Goal: Check status

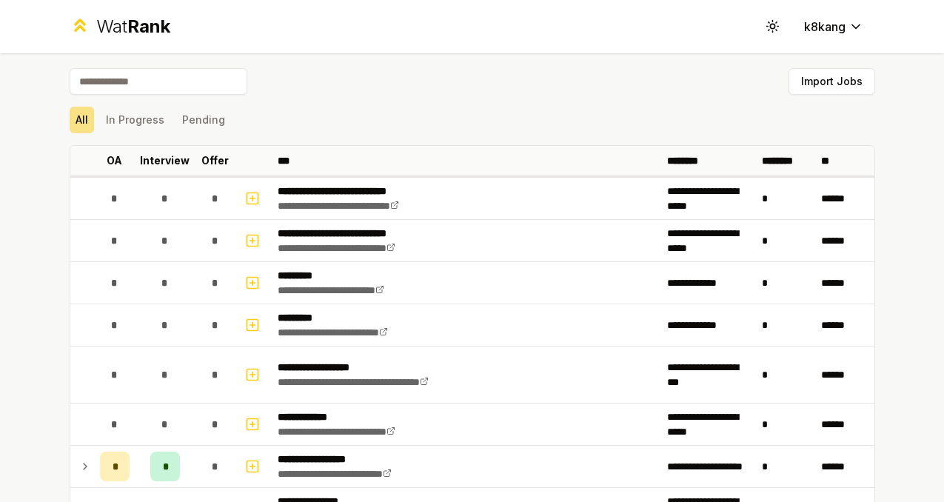
scroll to position [1265, 0]
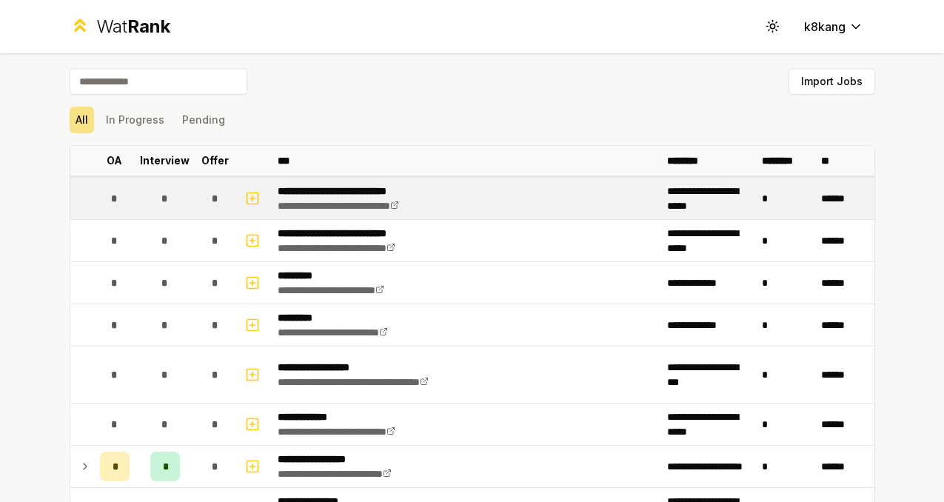
scroll to position [16, 0]
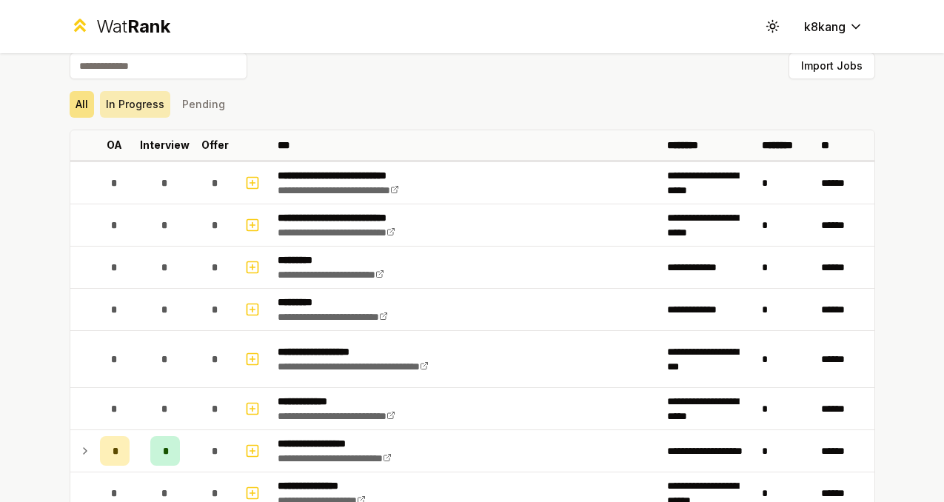
click at [156, 109] on button "In Progress" at bounding box center [135, 104] width 70 height 27
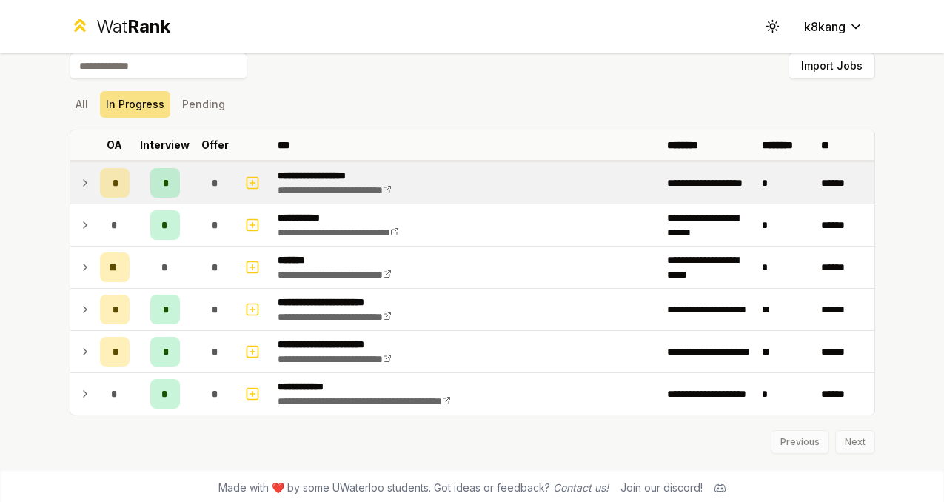
click at [78, 187] on td at bounding box center [82, 182] width 24 height 41
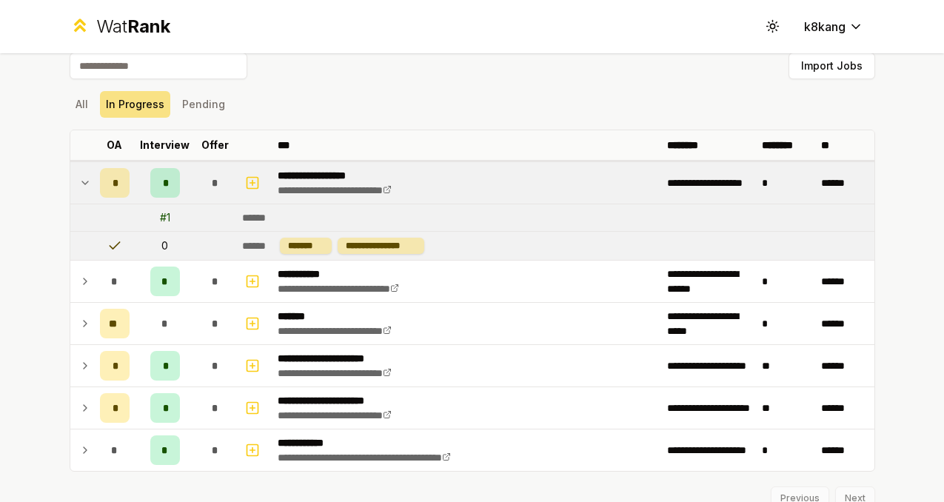
click at [163, 246] on td "0" at bounding box center [164, 246] width 59 height 28
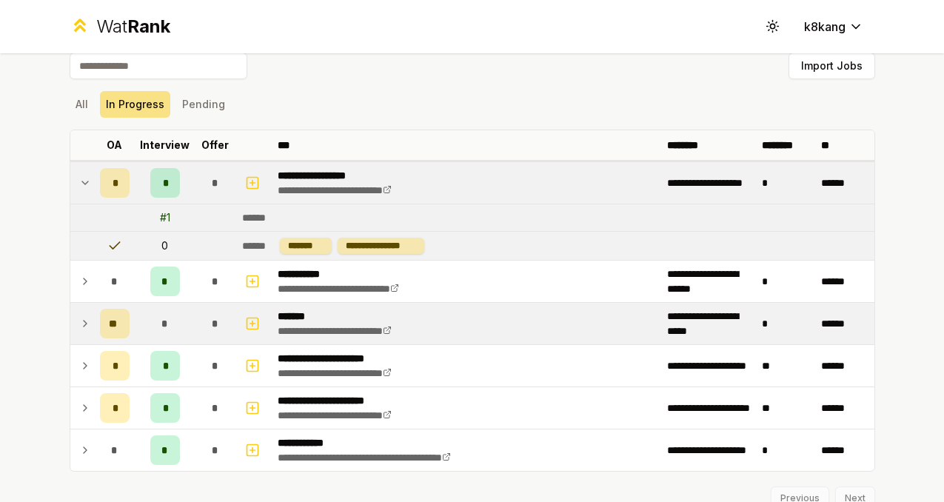
click at [86, 322] on icon at bounding box center [85, 324] width 12 height 18
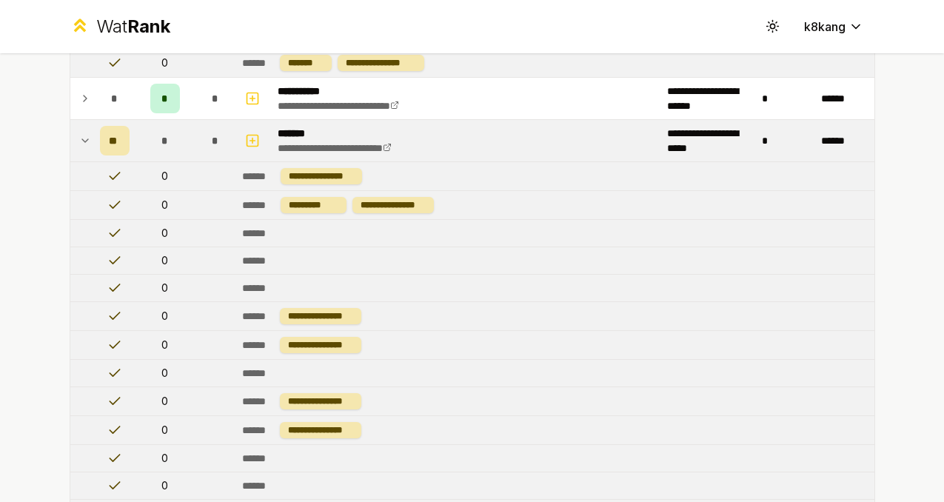
scroll to position [24, 0]
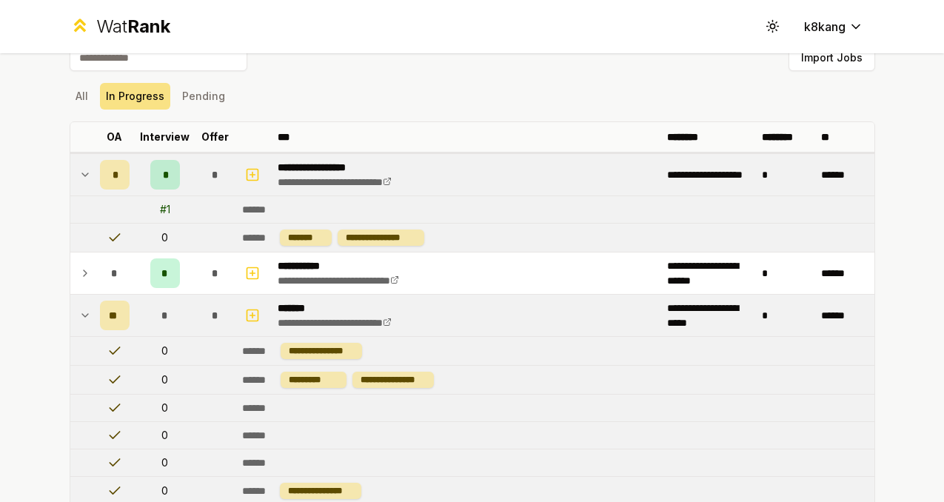
click at [87, 310] on icon at bounding box center [85, 315] width 12 height 18
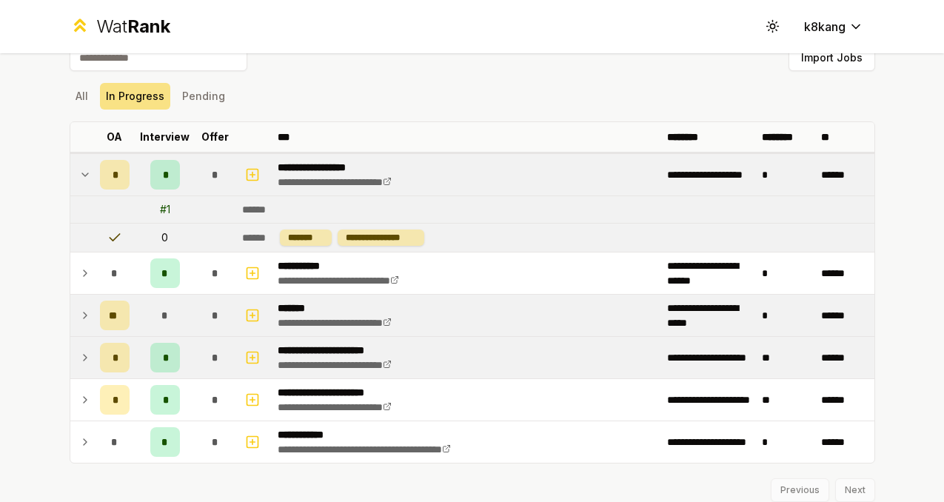
click at [83, 345] on td at bounding box center [82, 357] width 24 height 41
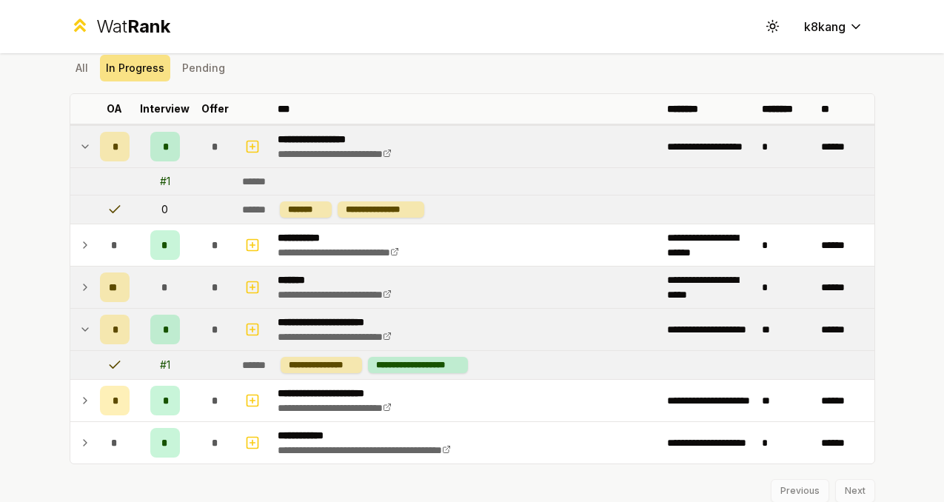
scroll to position [59, 0]
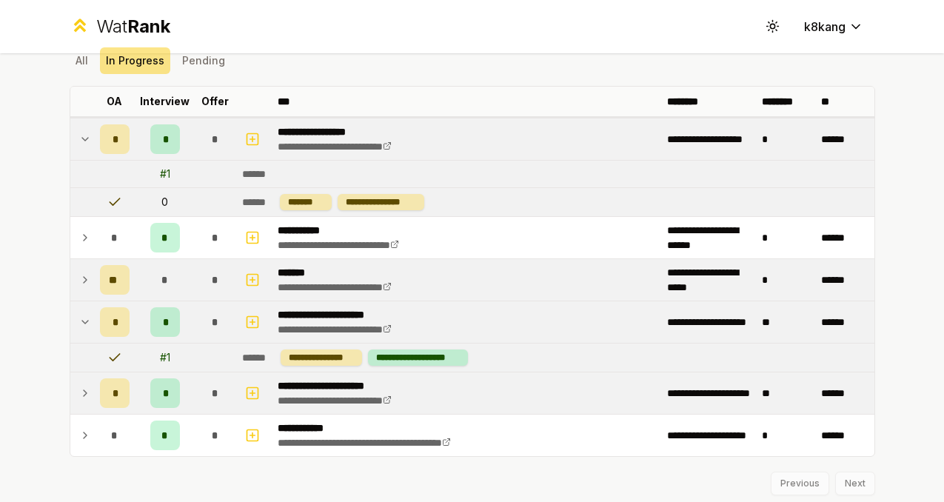
click at [90, 392] on td at bounding box center [82, 392] width 24 height 41
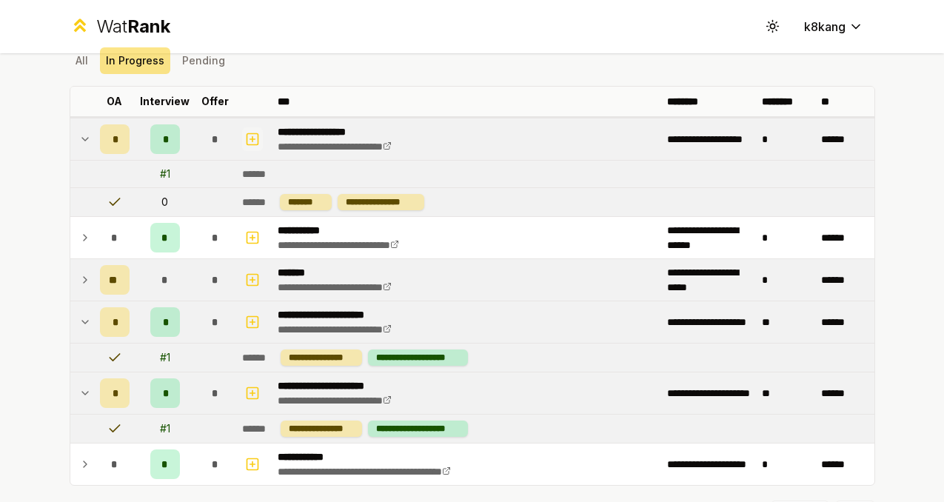
click at [252, 136] on icon "button" at bounding box center [252, 138] width 0 height 5
click at [87, 146] on icon at bounding box center [85, 139] width 12 height 18
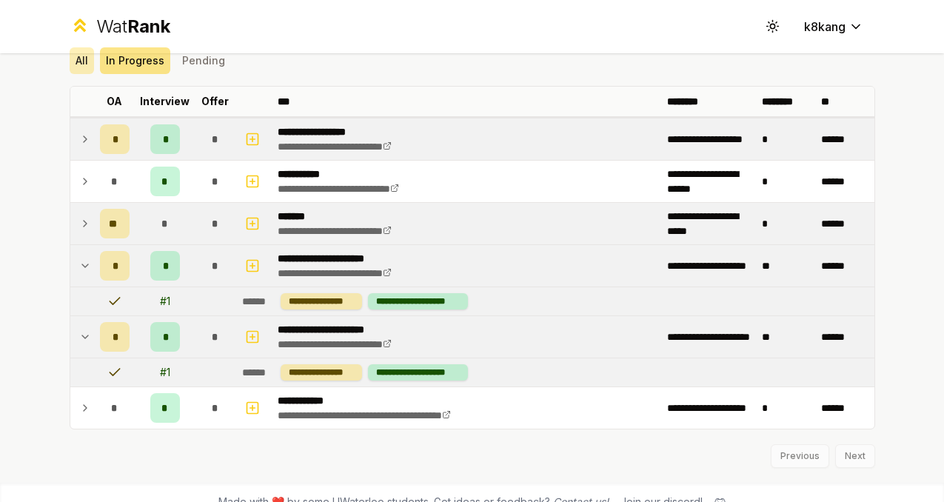
click at [90, 59] on button "All" at bounding box center [82, 60] width 24 height 27
